Goal: Task Accomplishment & Management: Manage account settings

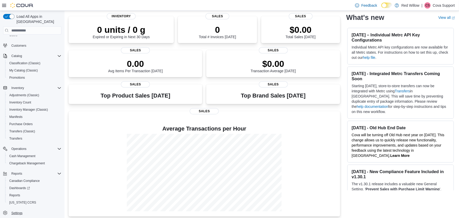
scroll to position [39, 0]
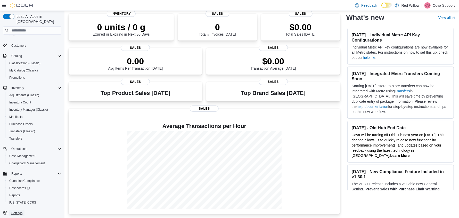
click at [21, 211] on span "Settings" at bounding box center [16, 213] width 11 height 4
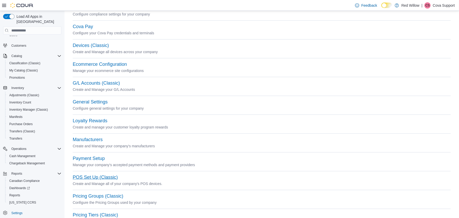
scroll to position [51, 0]
click at [91, 178] on button "POS Set Up (Classic)" at bounding box center [95, 176] width 45 height 5
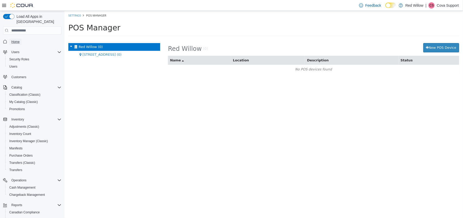
click at [15, 40] on span "Home" at bounding box center [15, 42] width 8 height 4
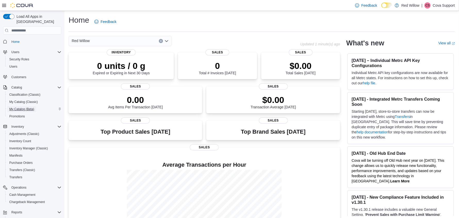
click at [29, 107] on span "My Catalog (Beta)" at bounding box center [21, 109] width 25 height 4
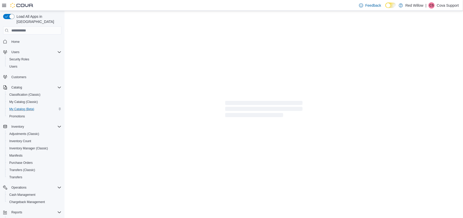
select select "**********"
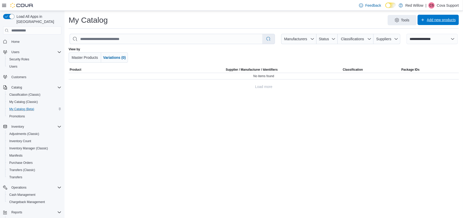
click at [430, 22] on span "Add new products" at bounding box center [441, 19] width 29 height 5
click at [429, 31] on span "Create new product" at bounding box center [434, 33] width 40 height 5
click at [14, 40] on span "Home" at bounding box center [15, 42] width 8 height 4
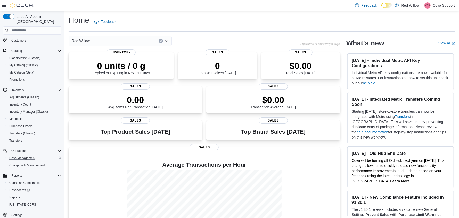
scroll to position [38, 0]
click at [20, 211] on span "Settings" at bounding box center [16, 213] width 11 height 4
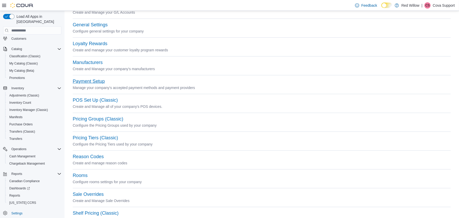
scroll to position [128, 0]
click at [88, 101] on button "POS Set Up (Classic)" at bounding box center [95, 99] width 45 height 5
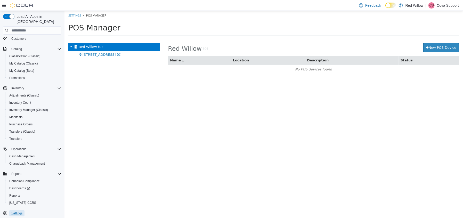
click at [20, 211] on span "Settings" at bounding box center [16, 213] width 11 height 4
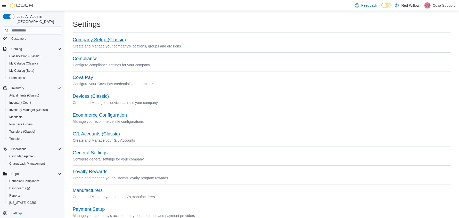
click at [86, 39] on button "Company Setup (Classic)" at bounding box center [99, 39] width 53 height 5
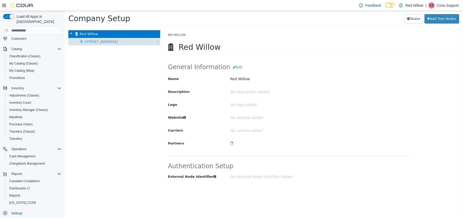
click at [90, 40] on span "532-105th St." at bounding box center [100, 42] width 33 height 4
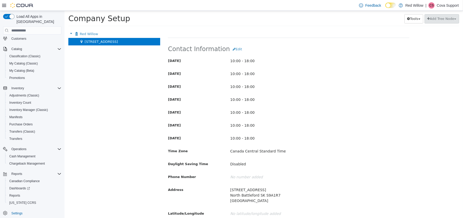
scroll to position [129, 0]
click at [438, 6] on p "Cova Support" at bounding box center [447, 5] width 22 height 6
click at [424, 48] on span "Sign Out" at bounding box center [425, 49] width 14 height 5
